Goal: Task Accomplishment & Management: Use online tool/utility

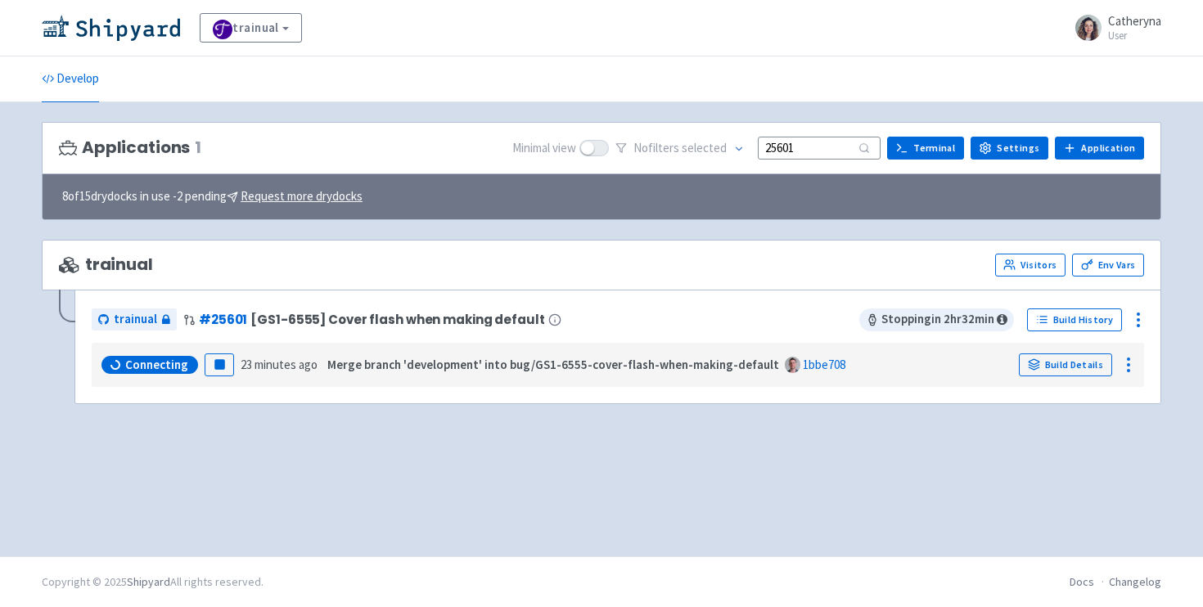
click at [718, 435] on div "Applications 1 Minimal view No filter s selected 25601 Terminal Settings Applic…" at bounding box center [601, 329] width 1119 height 415
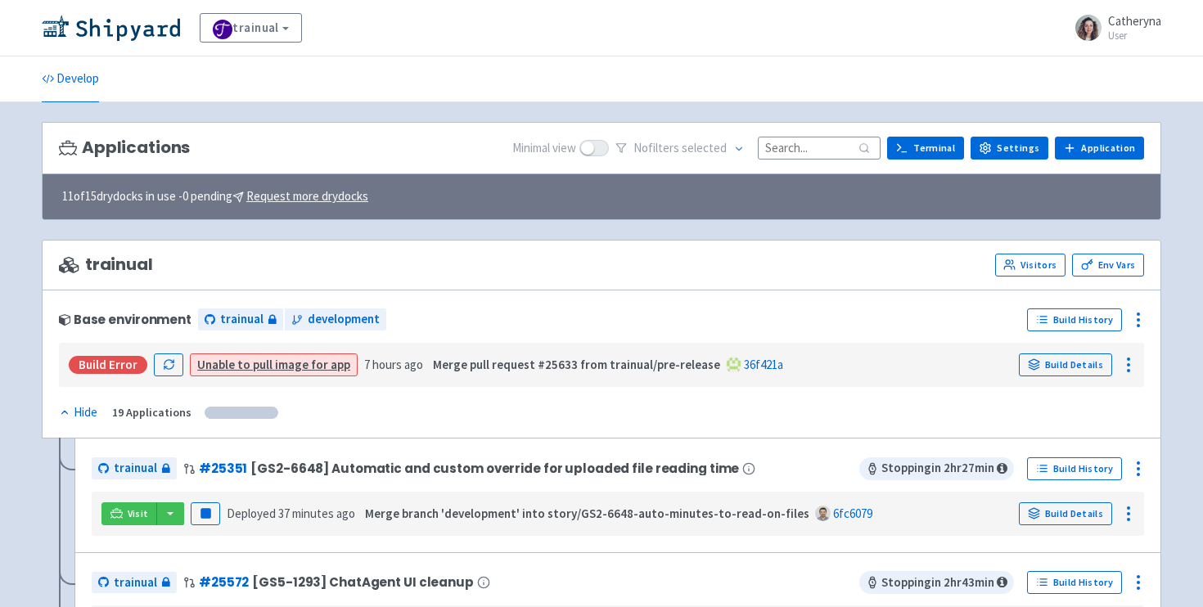
click at [821, 147] on input at bounding box center [819, 148] width 123 height 22
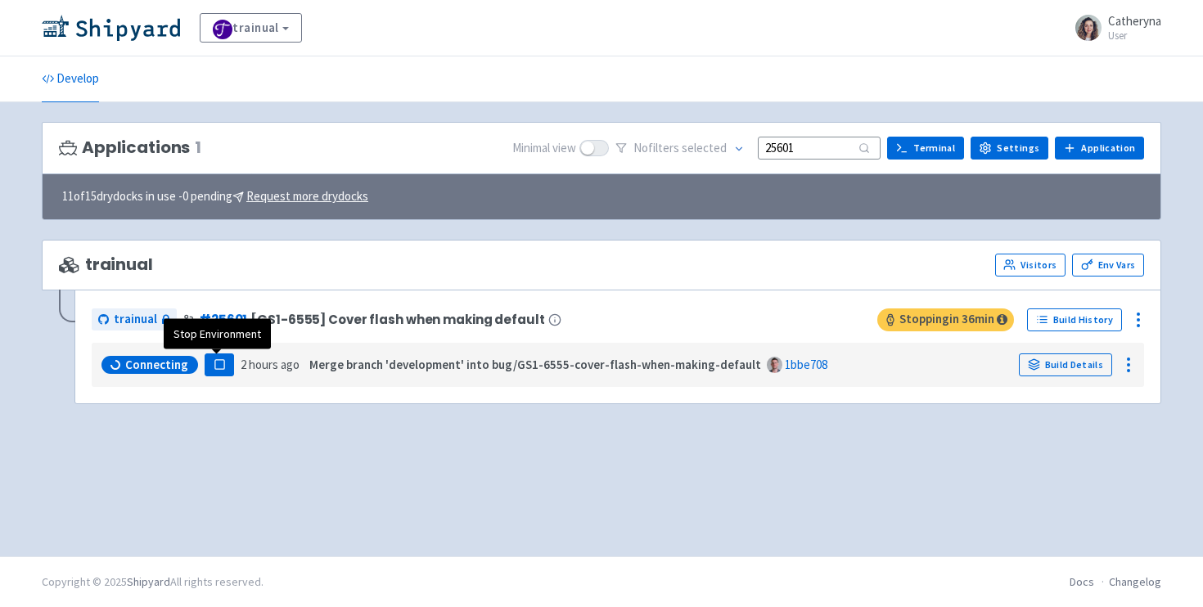
type input "25601"
click at [214, 360] on rect "button" at bounding box center [218, 364] width 9 height 9
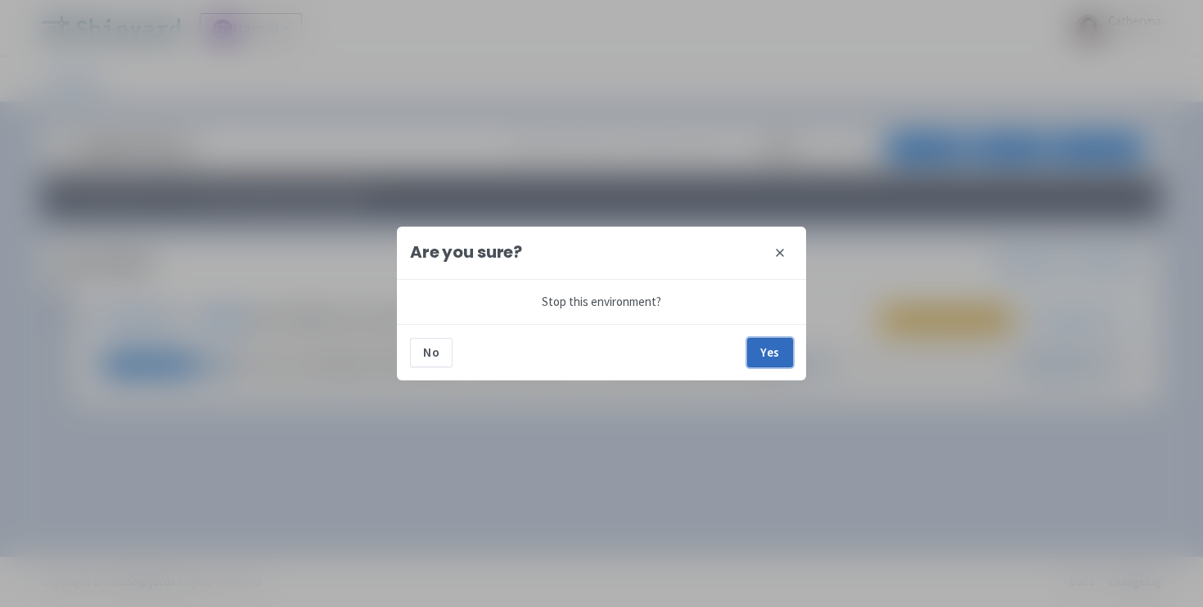
click at [769, 355] on button "Yes" at bounding box center [770, 352] width 46 height 29
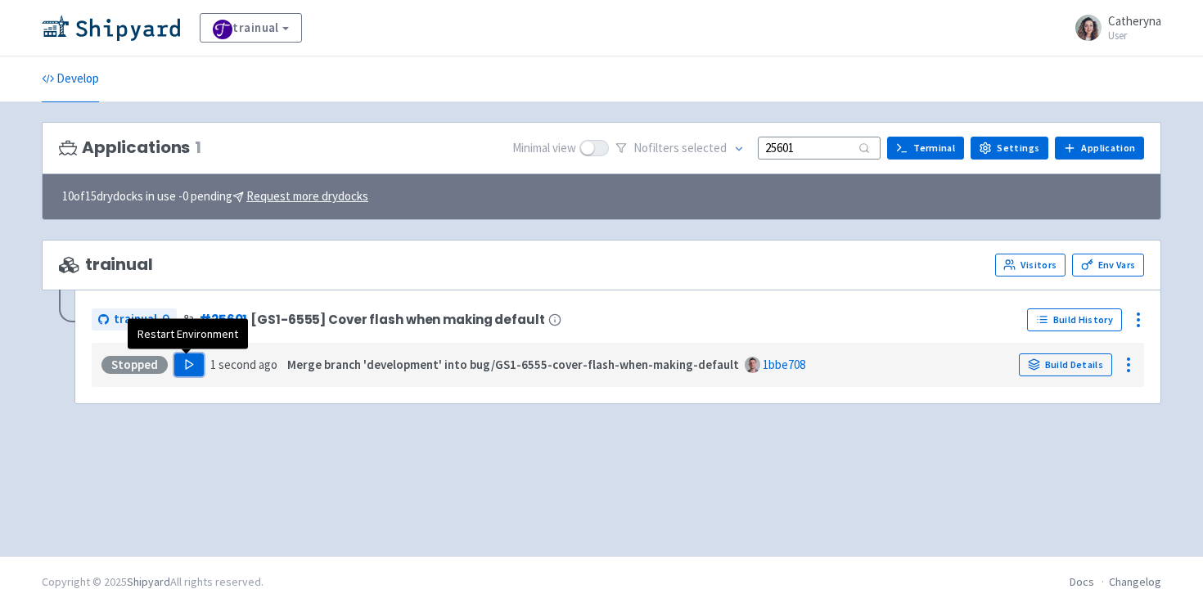
click at [183, 358] on icon "button" at bounding box center [189, 364] width 12 height 12
